Goal: Navigation & Orientation: Find specific page/section

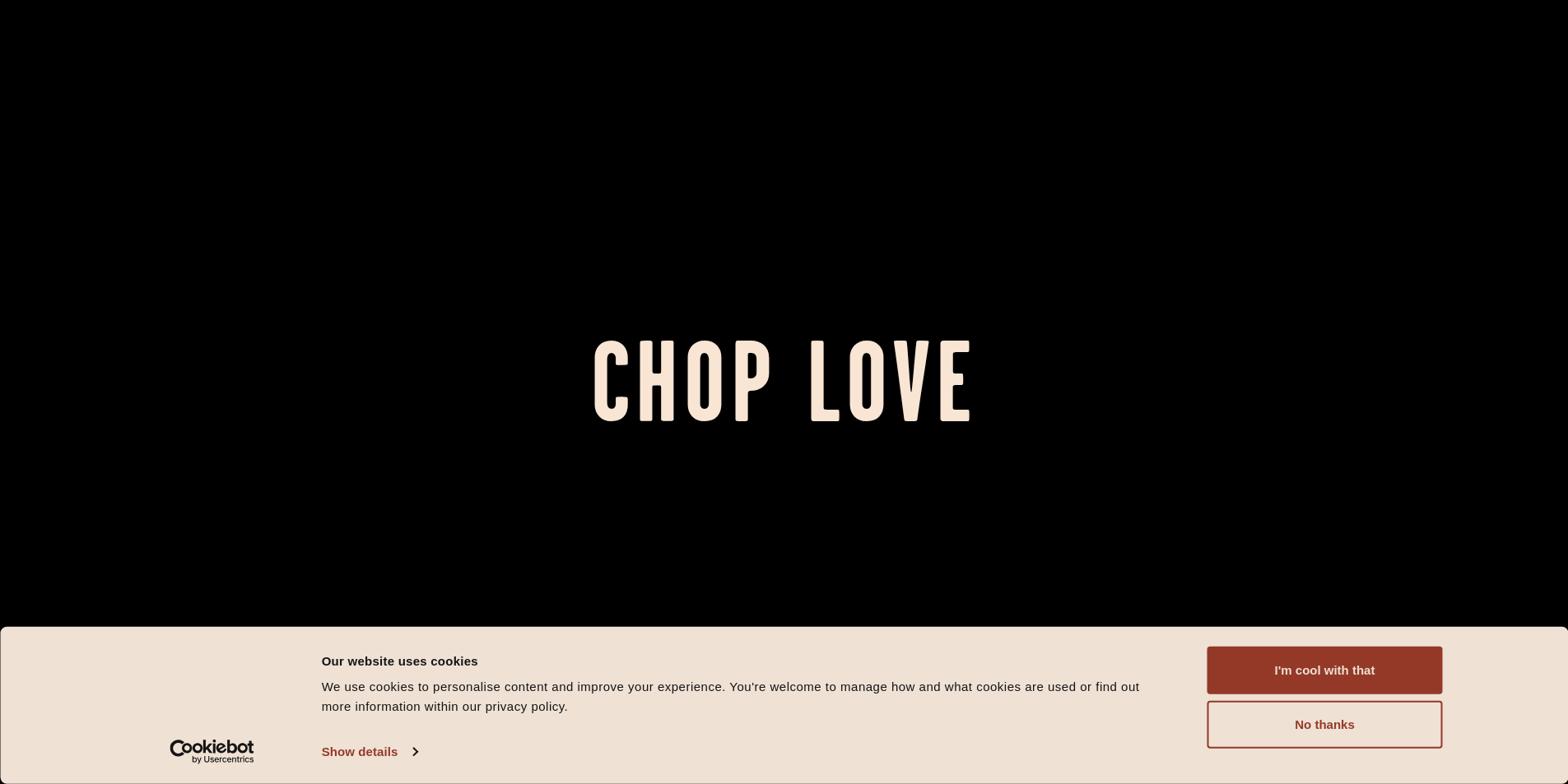
click at [784, 44] on div at bounding box center [784, 392] width 1568 height 784
click at [1081, 681] on button "I'm cool with that" at bounding box center [1324, 670] width 235 height 47
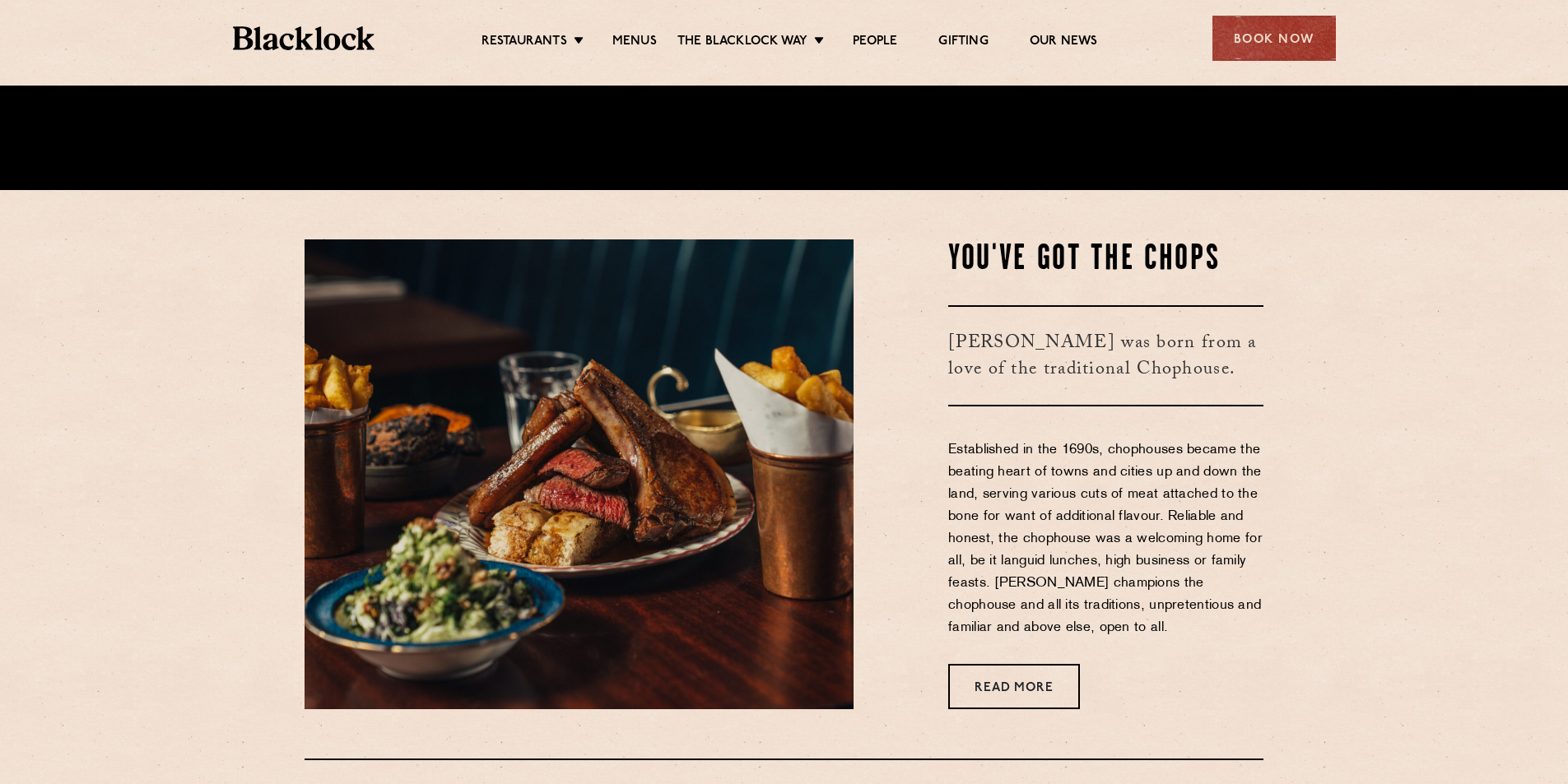
scroll to position [658, 0]
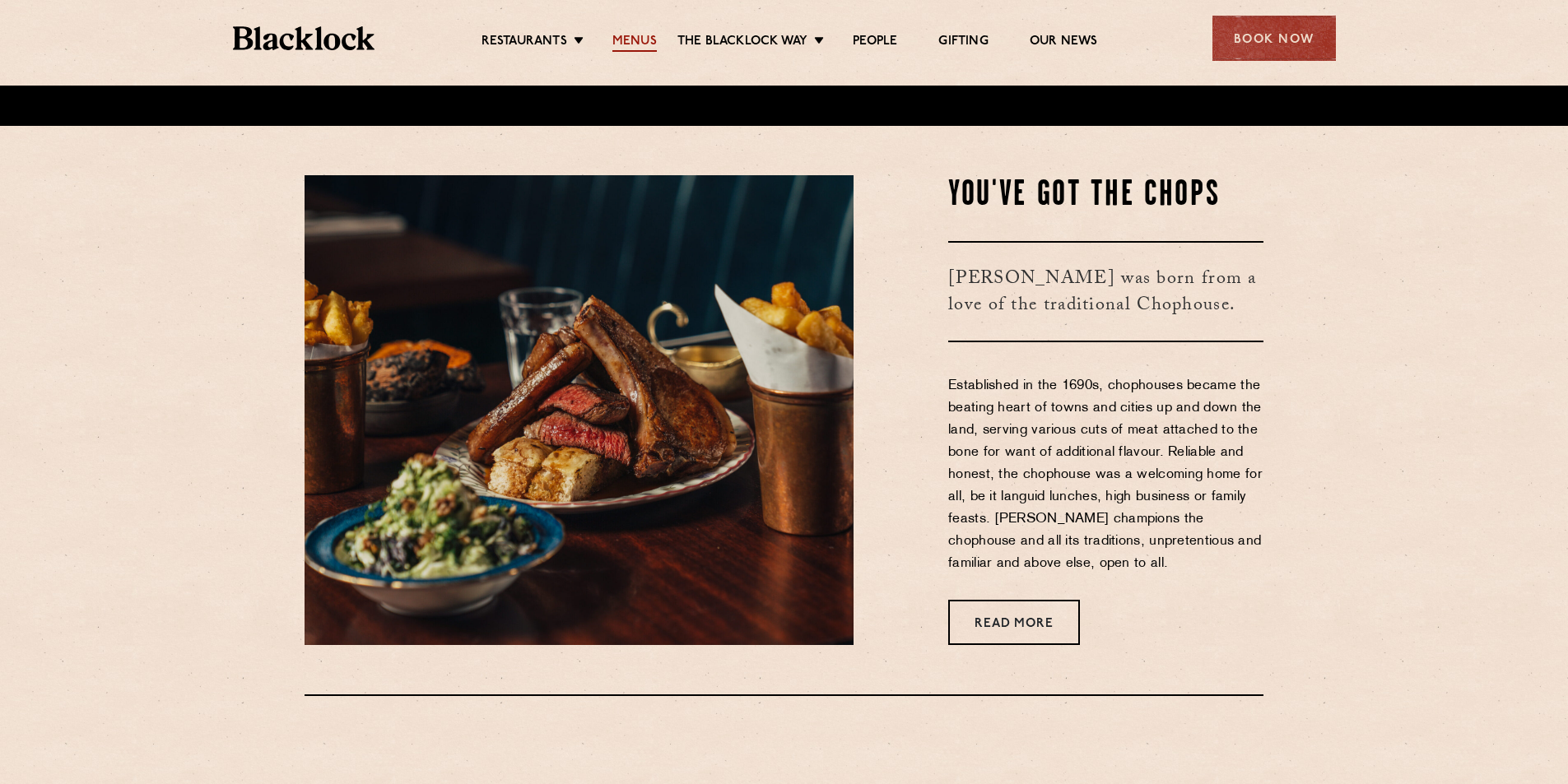
click at [621, 46] on link "Menus" at bounding box center [634, 43] width 44 height 18
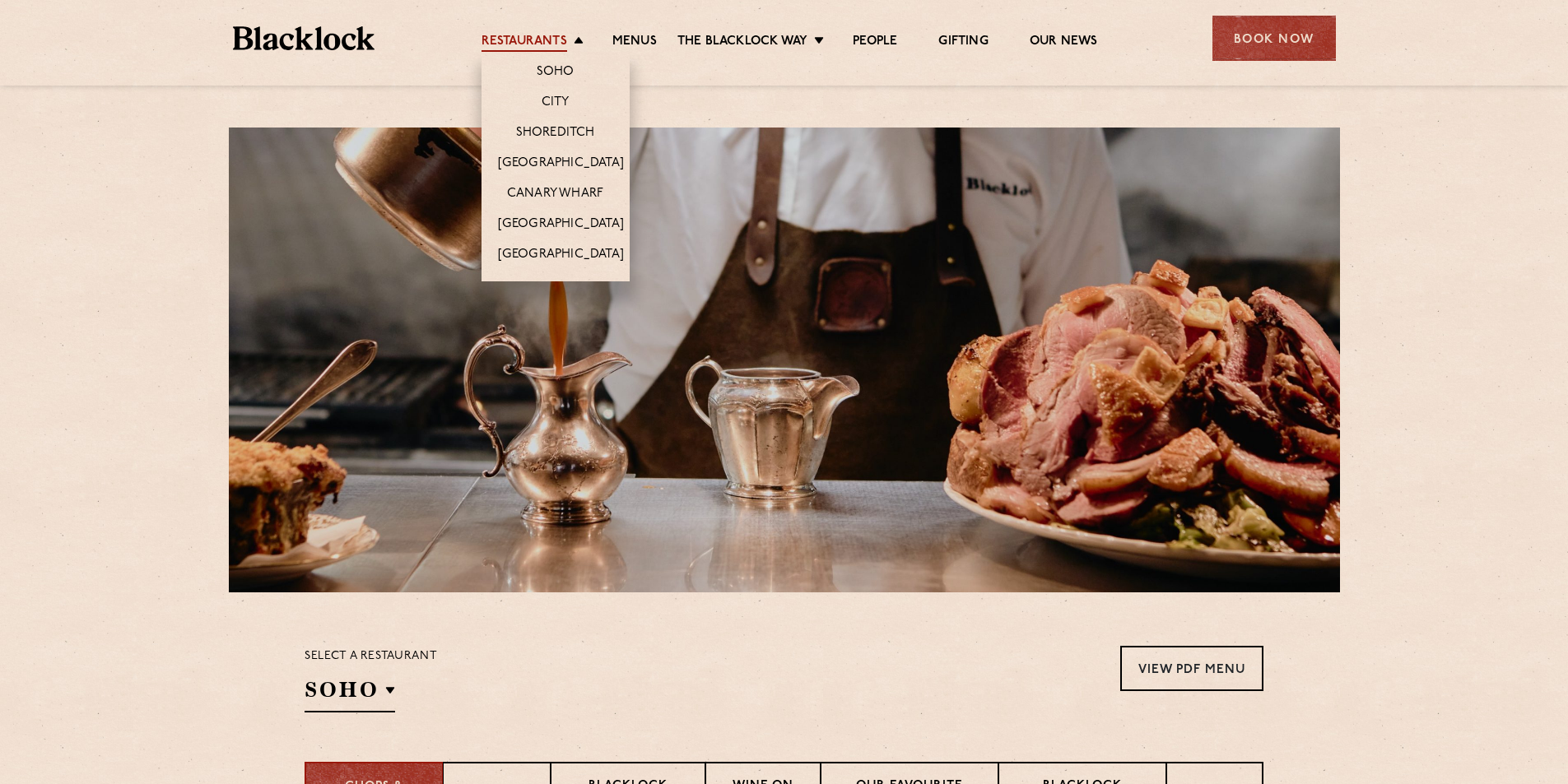
click at [514, 44] on link "Restaurants" at bounding box center [524, 43] width 86 height 18
